Goal: Transaction & Acquisition: Download file/media

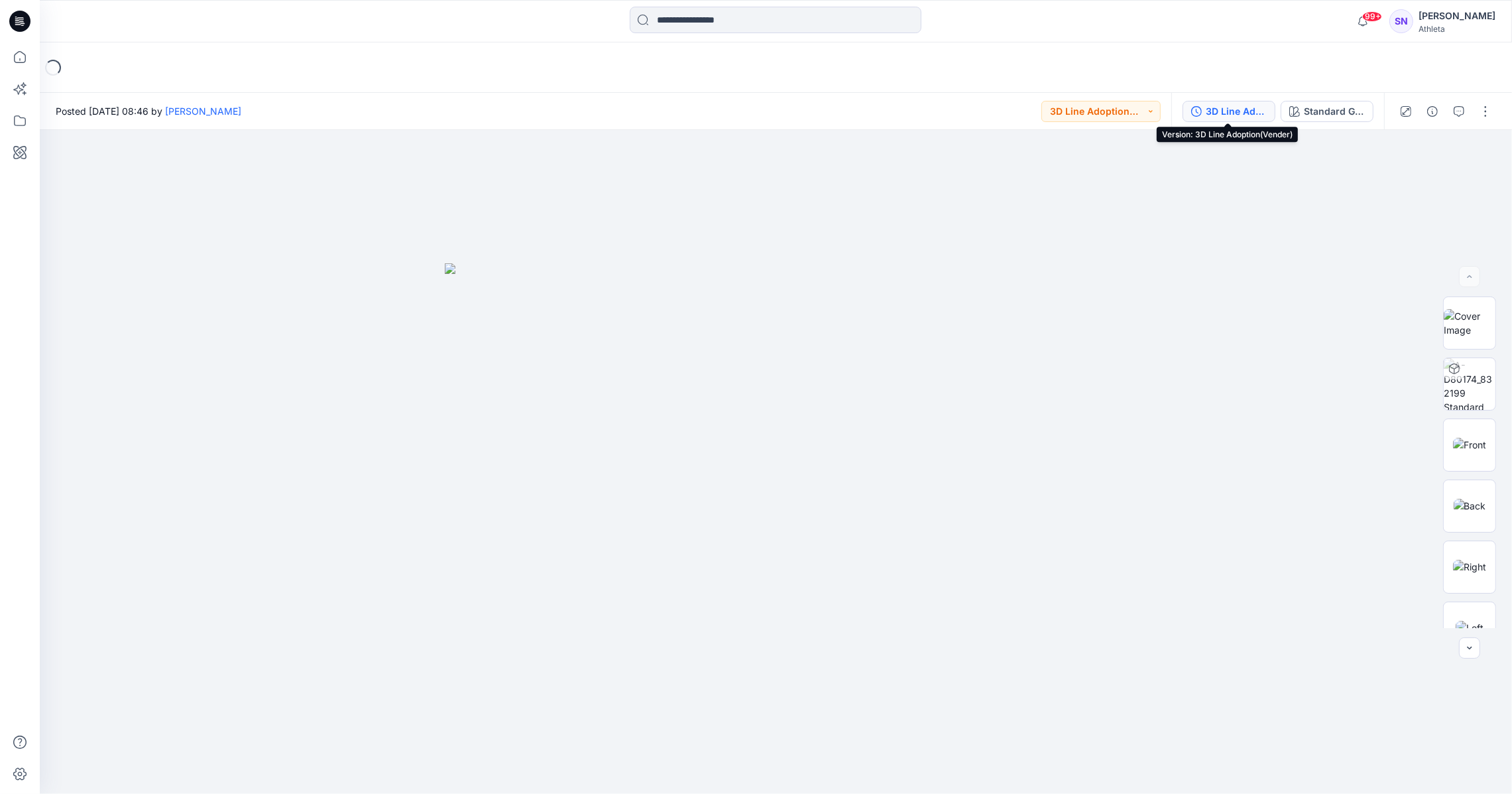
click at [1218, 118] on div "3D Line Adoption(Vender)" at bounding box center [1236, 111] width 61 height 15
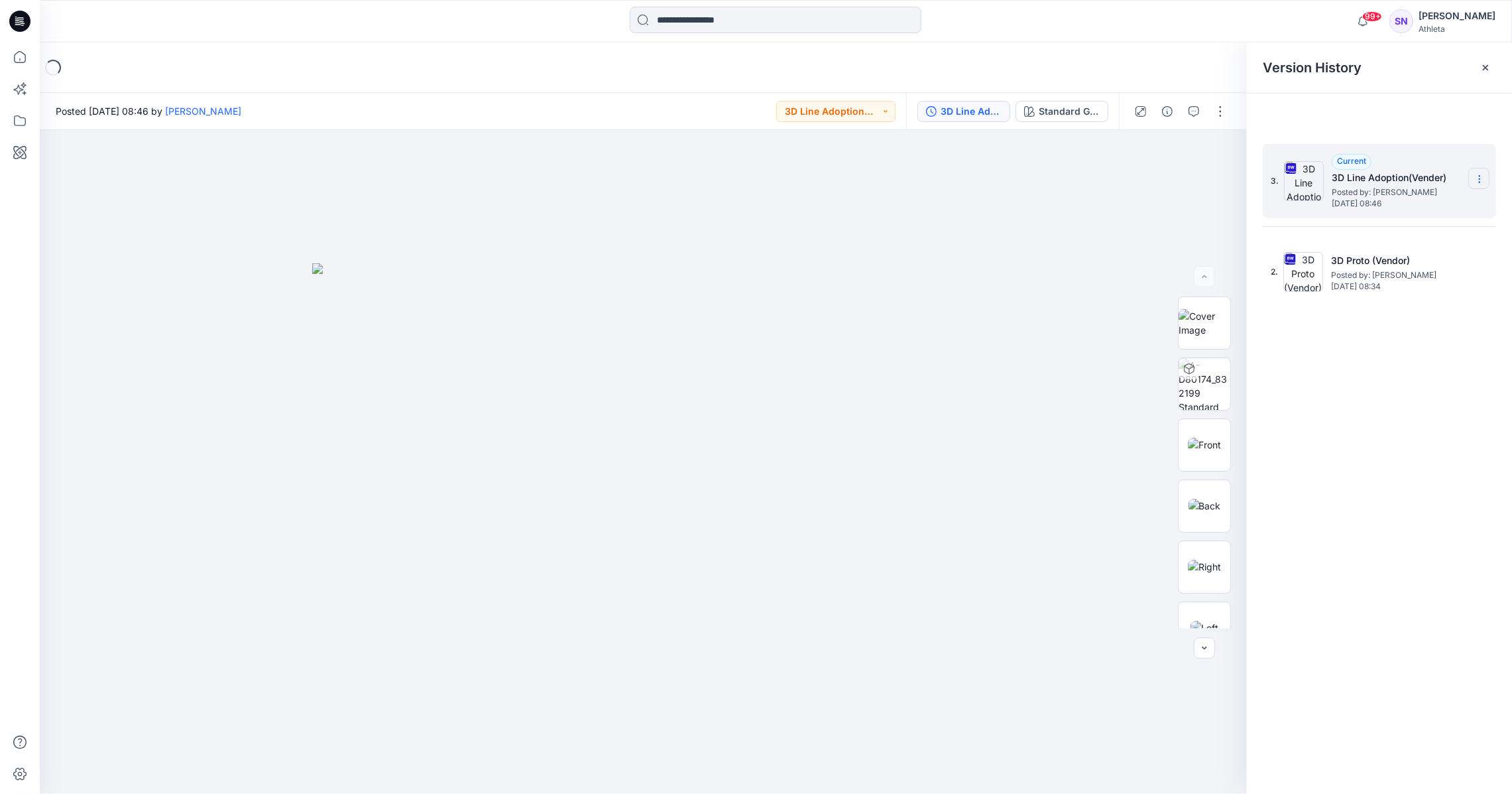
click at [1483, 171] on section at bounding box center [1479, 178] width 21 height 21
click at [1442, 200] on span "Download Source BW File" at bounding box center [1412, 206] width 111 height 16
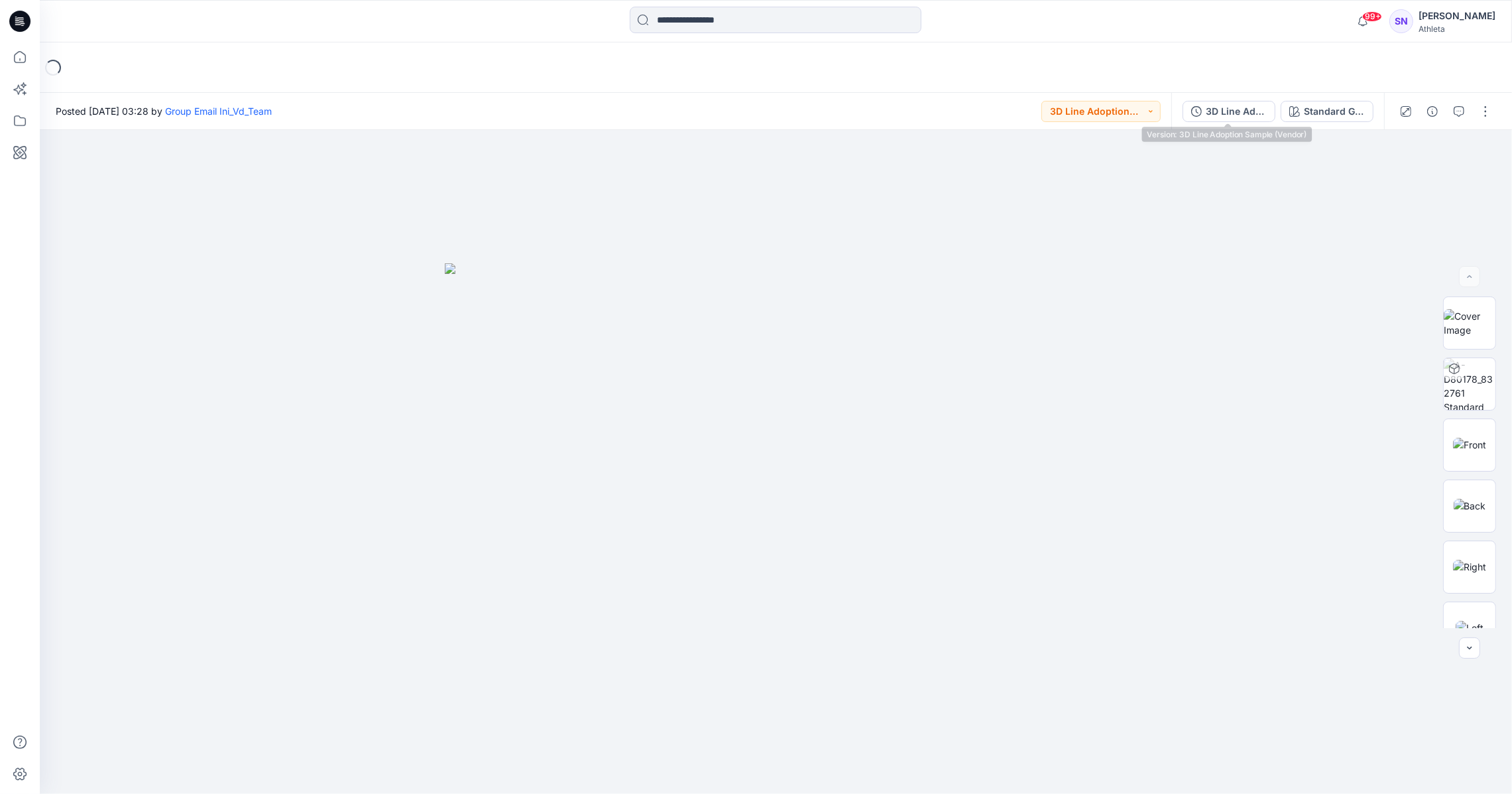
click at [1247, 110] on div "3D Line Adoption Sample (Vendor)" at bounding box center [1236, 111] width 61 height 15
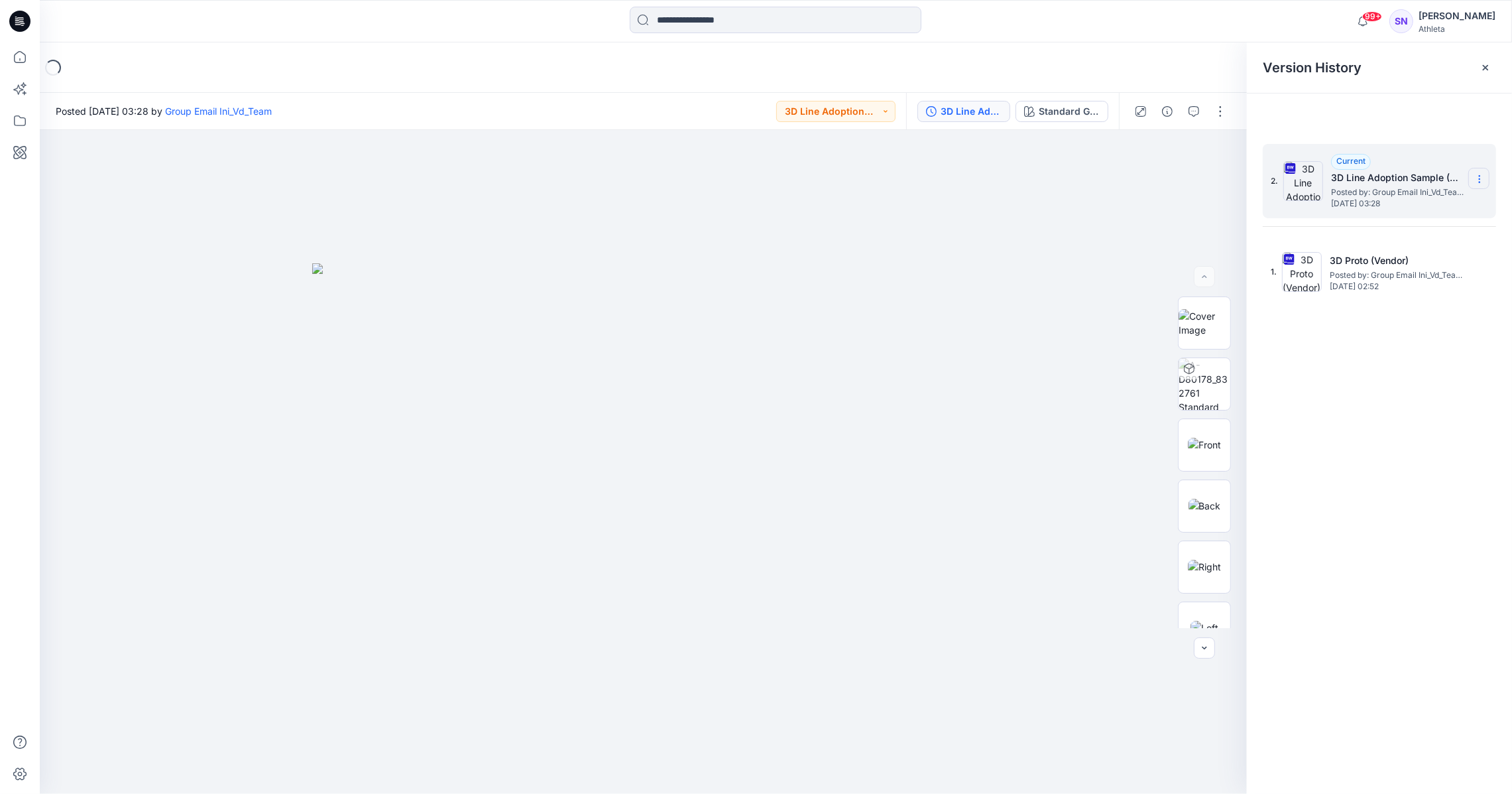
click at [1480, 172] on section at bounding box center [1479, 178] width 21 height 21
click at [1434, 206] on span "Download Source BW File" at bounding box center [1412, 206] width 111 height 16
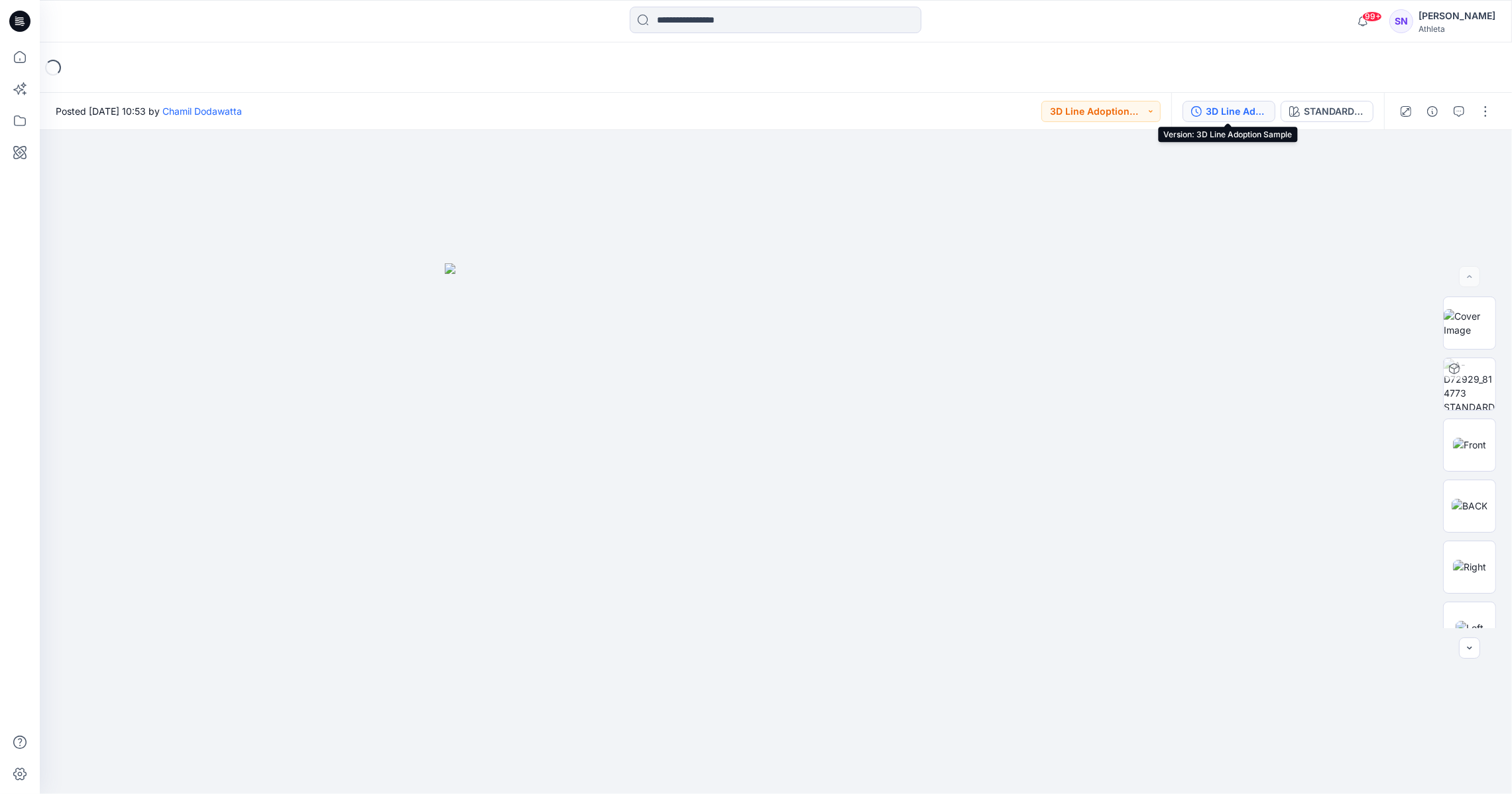
click at [1221, 100] on button "3D Line Adoption Sample" at bounding box center [1229, 111] width 93 height 21
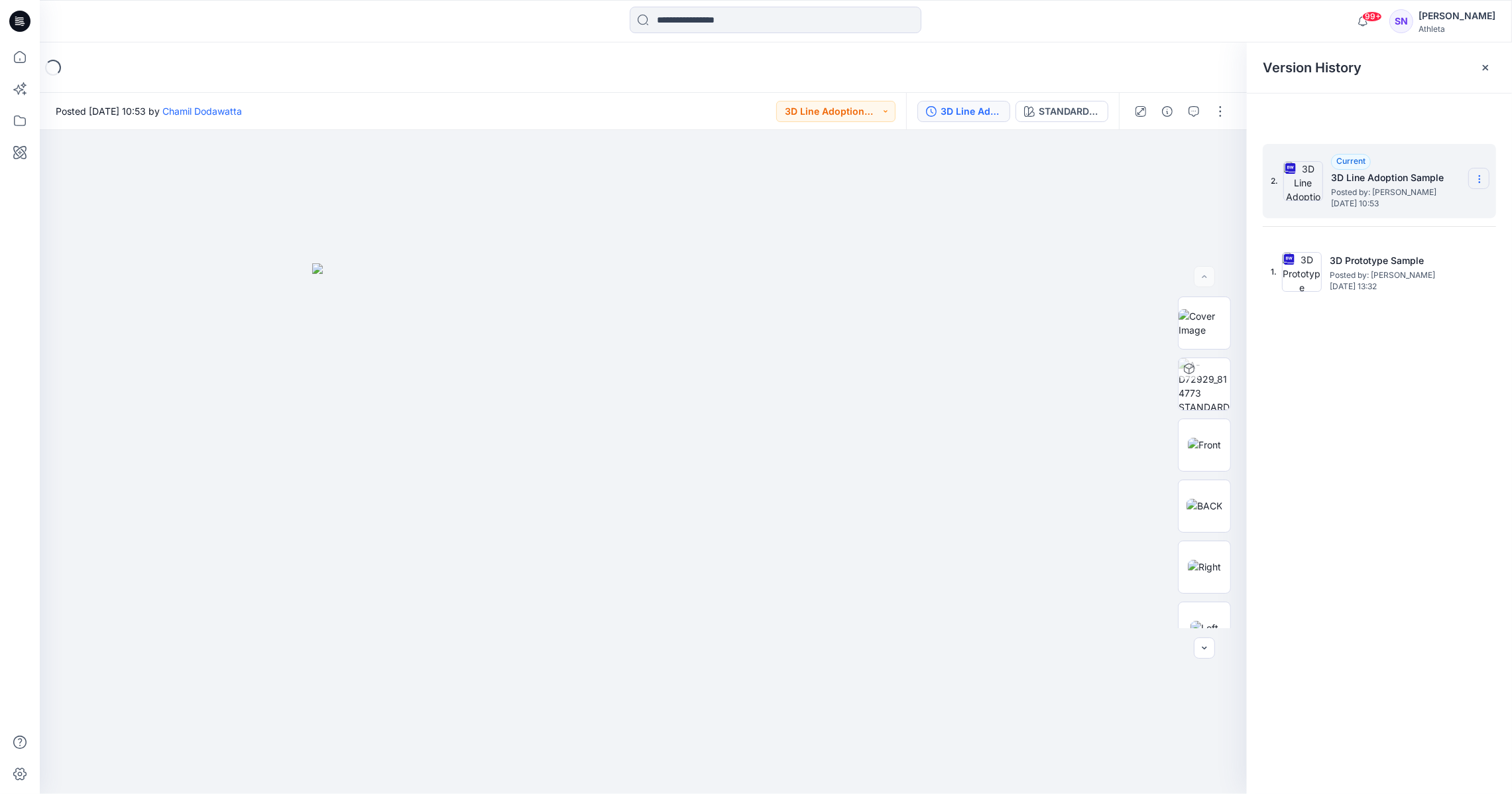
click at [1479, 177] on icon at bounding box center [1479, 176] width 1 height 1
click at [1420, 207] on span "Download Source BW File" at bounding box center [1412, 206] width 111 height 16
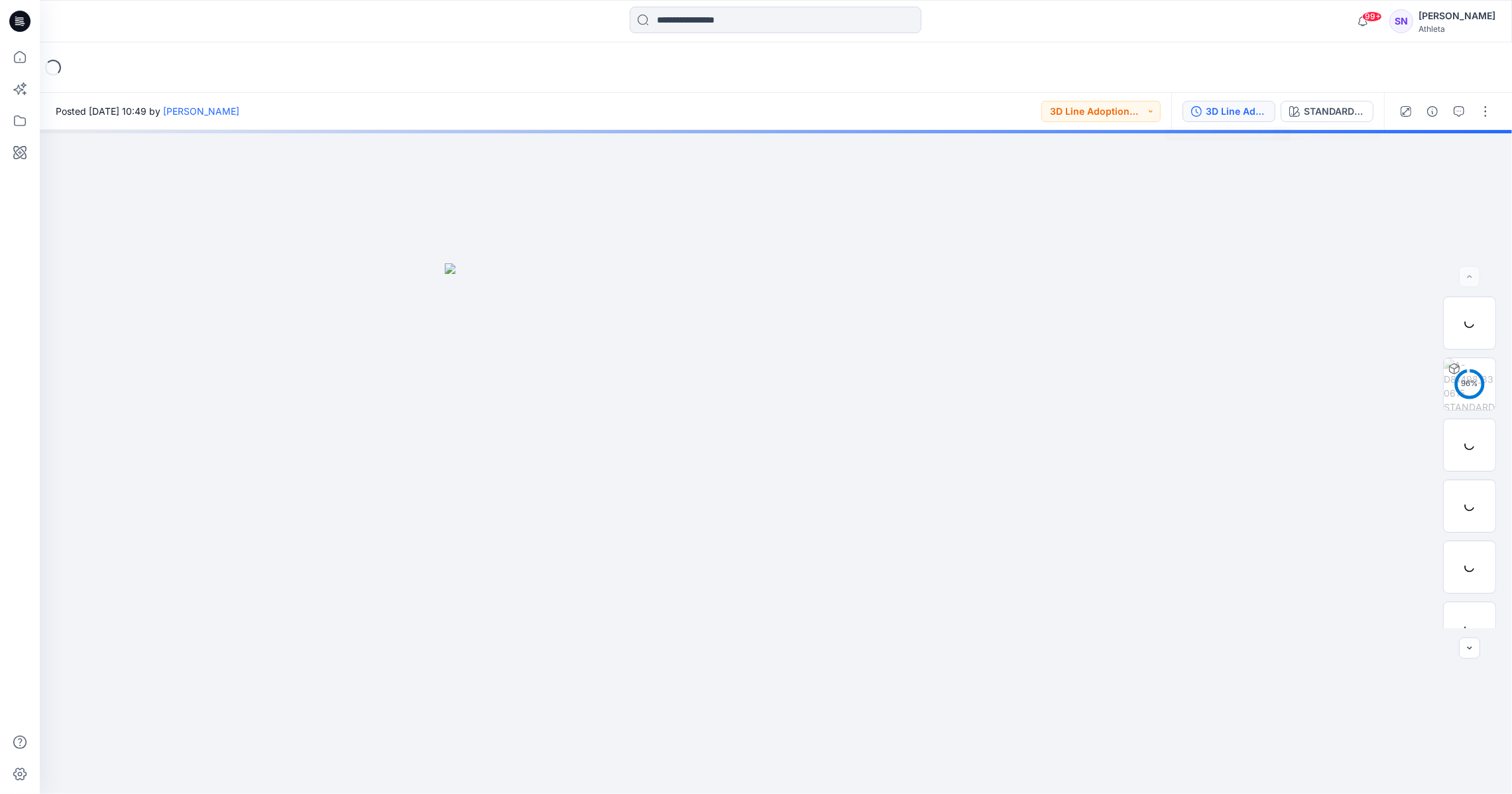
click at [1258, 110] on div "3D Line Adoption Sample" at bounding box center [1236, 111] width 61 height 15
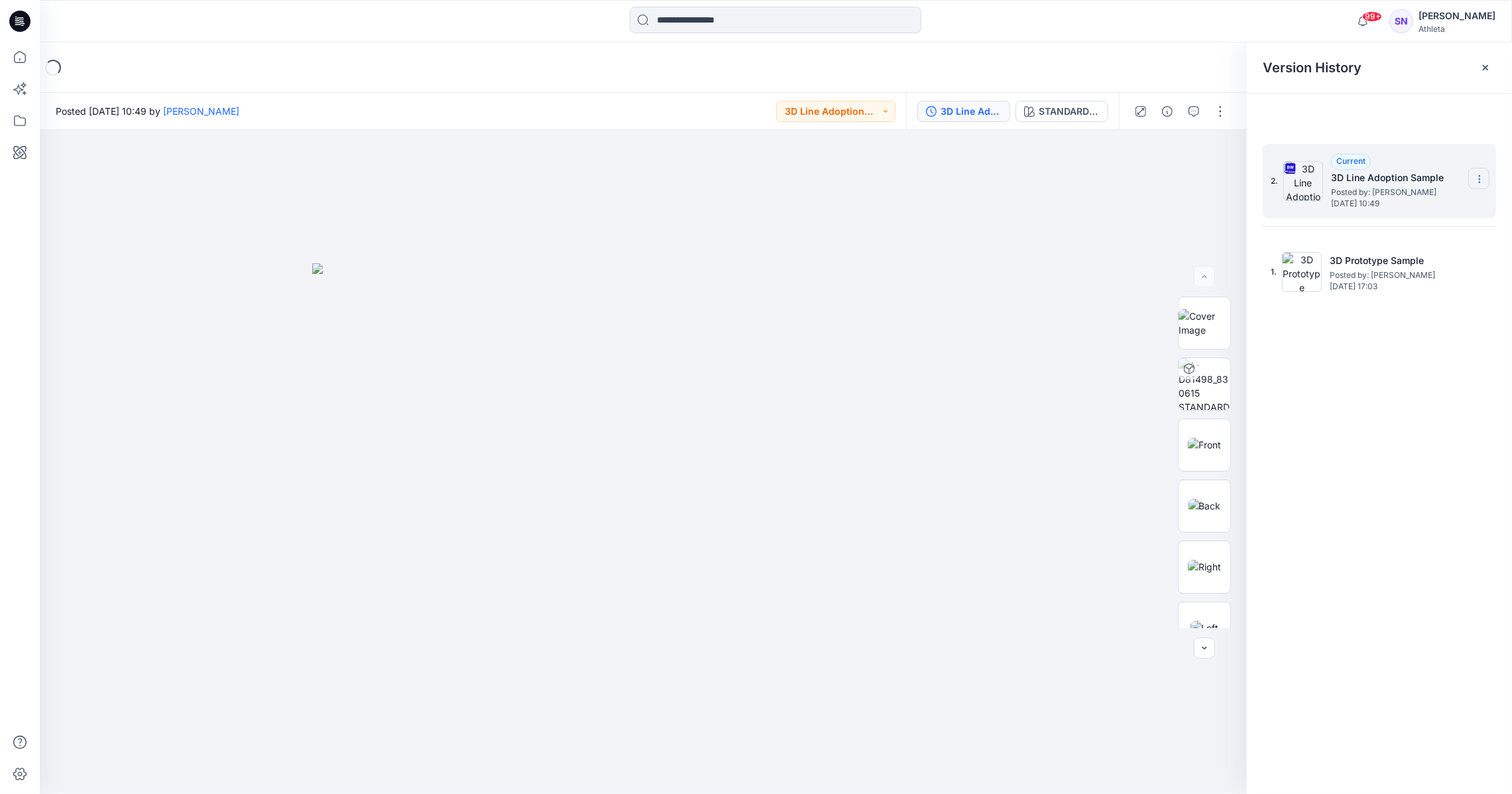
click at [1483, 177] on icon at bounding box center [1479, 179] width 11 height 11
drag, startPoint x: 1426, startPoint y: 204, endPoint x: 1399, endPoint y: 216, distance: 29.5
click at [1426, 204] on span "Download Source BW File" at bounding box center [1412, 206] width 111 height 16
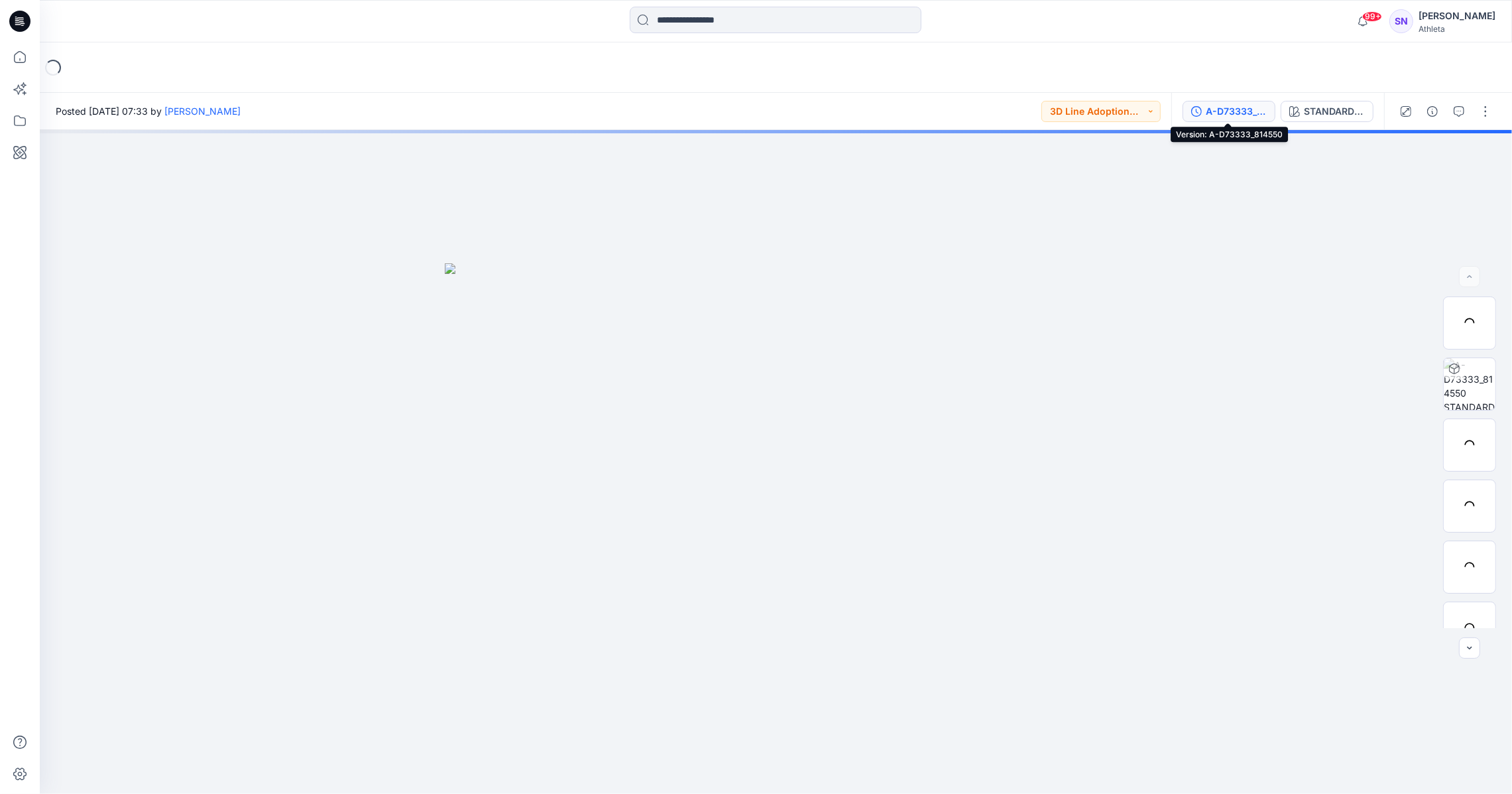
click at [1243, 101] on button "A-D73333_814550" at bounding box center [1229, 111] width 93 height 21
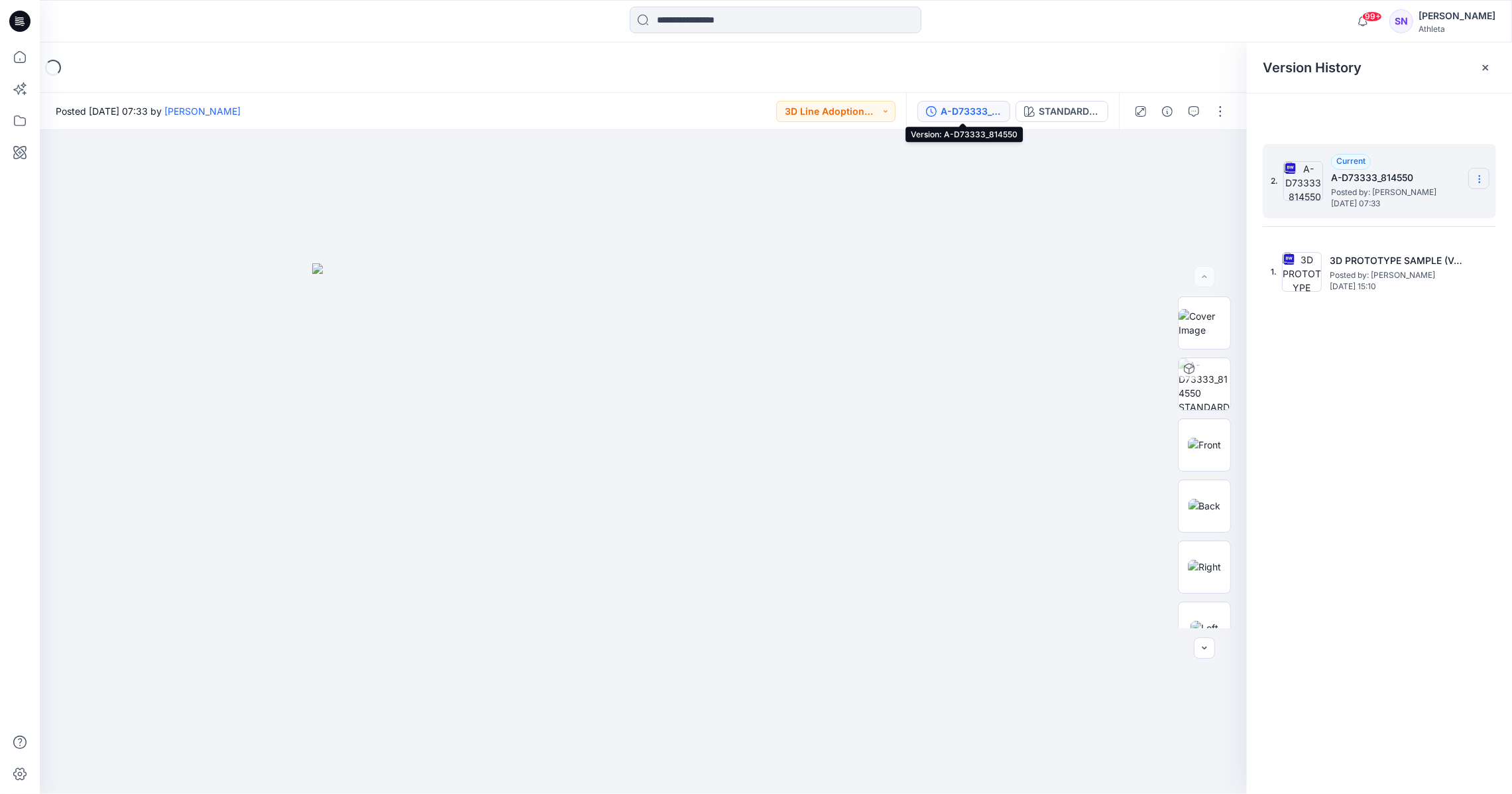
click at [1480, 177] on icon at bounding box center [1479, 179] width 11 height 11
click at [1412, 209] on span "Download Source BW File" at bounding box center [1412, 206] width 111 height 16
